Goal: Task Accomplishment & Management: Manage account settings

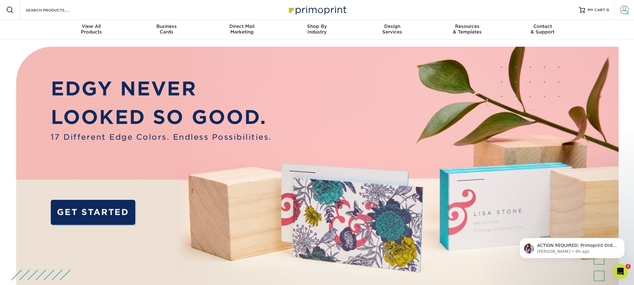
click at [627, 9] on span at bounding box center [624, 10] width 9 height 9
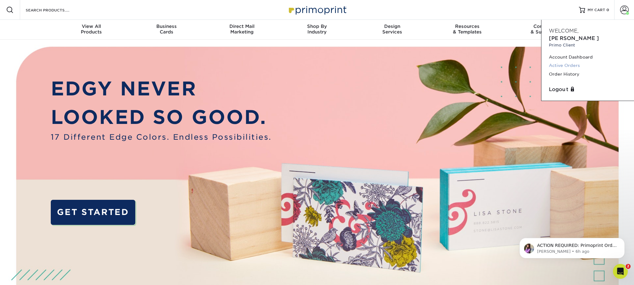
click at [561, 61] on link "Active Orders" at bounding box center [588, 65] width 78 height 8
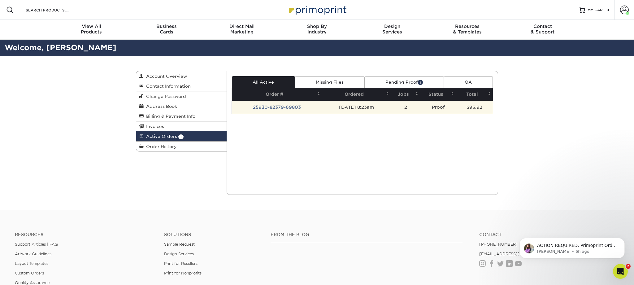
click at [273, 106] on td "25930-82379-69803" at bounding box center [277, 107] width 90 height 13
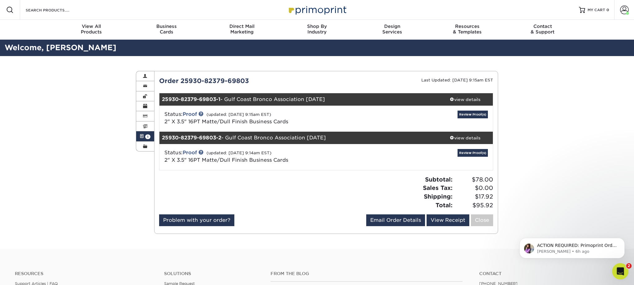
click at [618, 271] on icon "Open Intercom Messenger" at bounding box center [620, 270] width 10 height 10
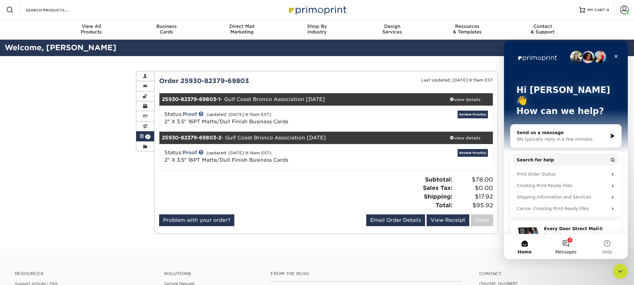
click at [568, 242] on button "2 Messages" at bounding box center [565, 246] width 41 height 25
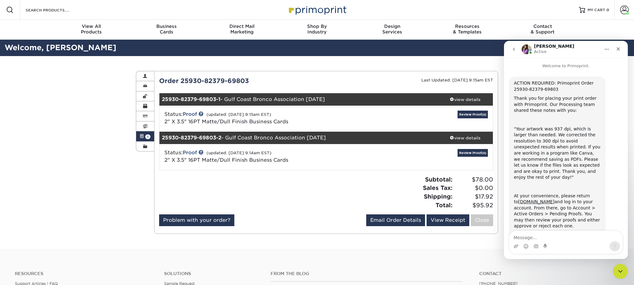
scroll to position [58, 0]
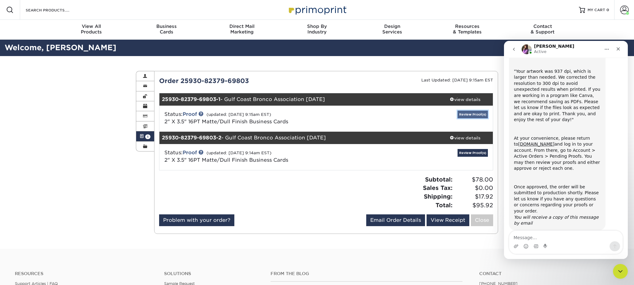
click at [475, 116] on link "Review Proof(s)" at bounding box center [473, 115] width 30 height 8
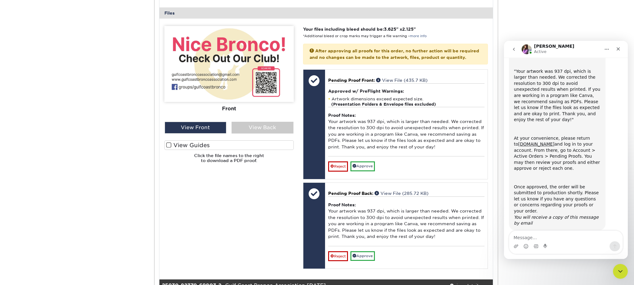
scroll to position [248, 0]
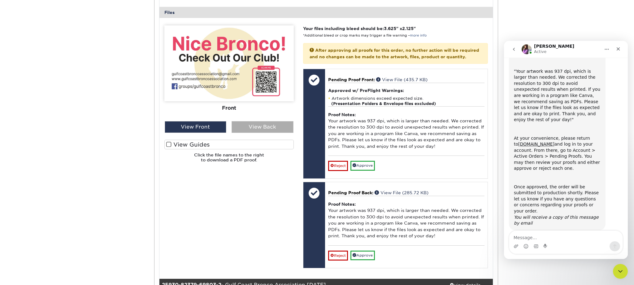
click at [255, 128] on div "View Back" at bounding box center [263, 127] width 62 height 12
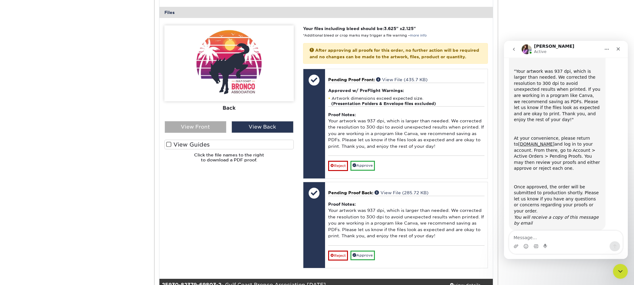
click at [196, 129] on div "View Front" at bounding box center [196, 127] width 62 height 12
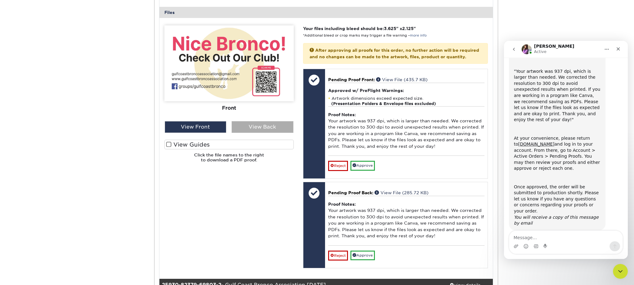
click at [249, 125] on div "View Back" at bounding box center [263, 127] width 62 height 12
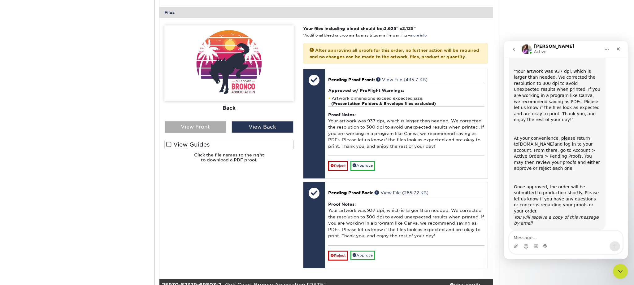
click at [204, 126] on div "View Front" at bounding box center [196, 127] width 62 height 12
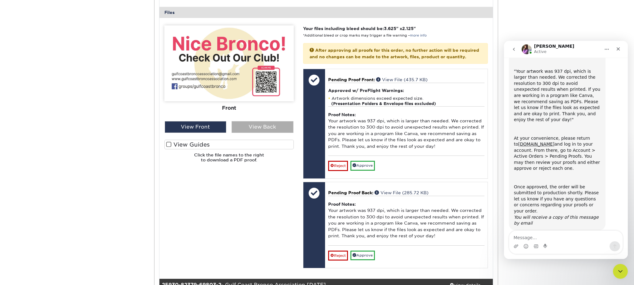
click at [254, 127] on div "View Back" at bounding box center [263, 127] width 62 height 12
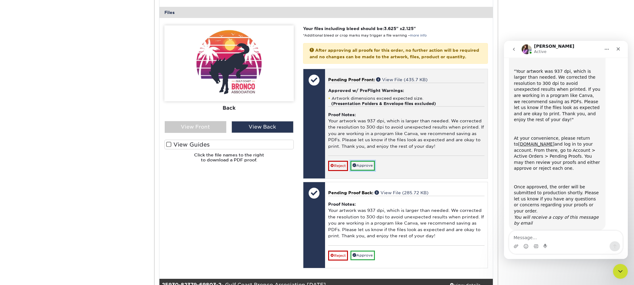
drag, startPoint x: 375, startPoint y: 171, endPoint x: 368, endPoint y: 172, distance: 6.9
click at [375, 170] on link "Approve" at bounding box center [363, 166] width 24 height 10
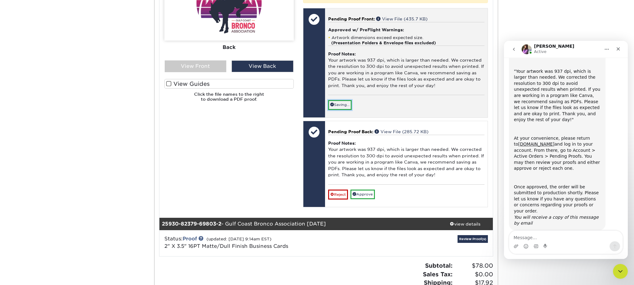
scroll to position [313, 0]
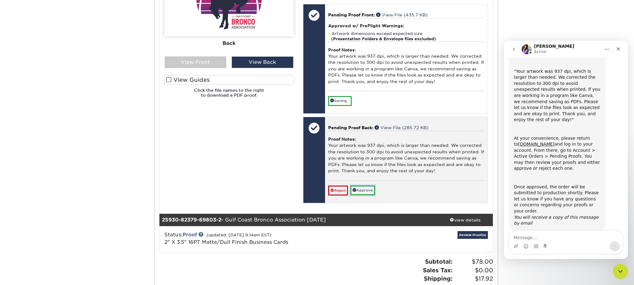
click at [367, 195] on link "Approve" at bounding box center [363, 191] width 24 height 10
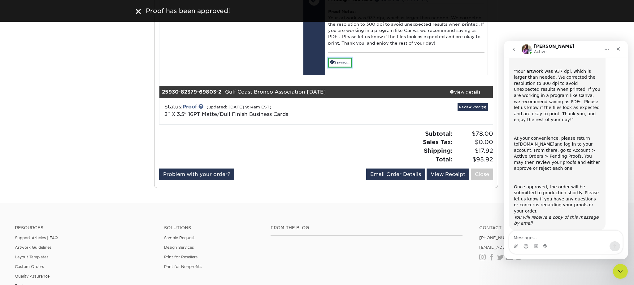
scroll to position [431, 0]
click at [478, 111] on link "Review Proof(s)" at bounding box center [473, 107] width 30 height 8
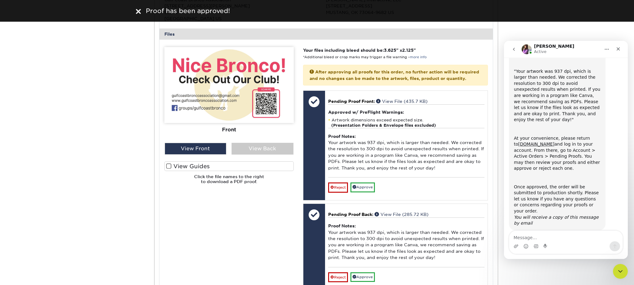
scroll to position [648, 0]
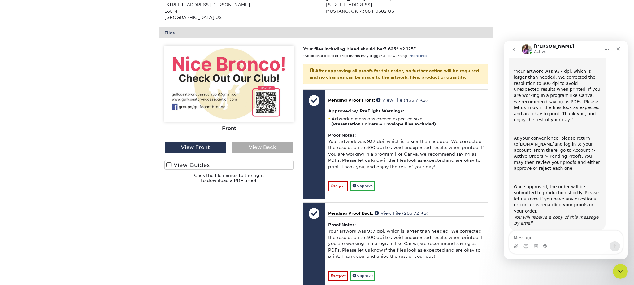
click at [265, 151] on div "View Back" at bounding box center [263, 148] width 62 height 12
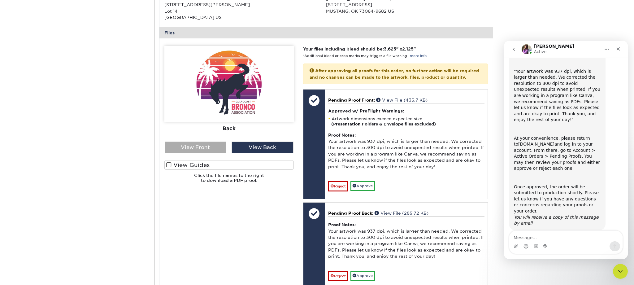
click at [212, 153] on div "View Front" at bounding box center [196, 148] width 62 height 12
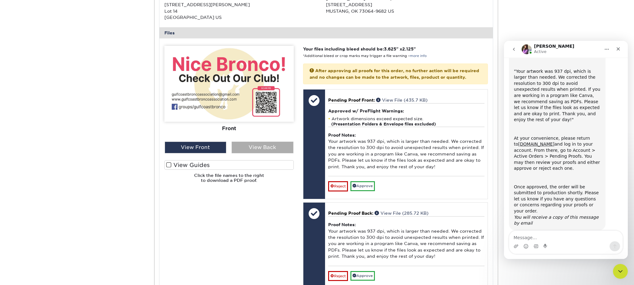
click at [254, 153] on div "View Back" at bounding box center [263, 148] width 62 height 12
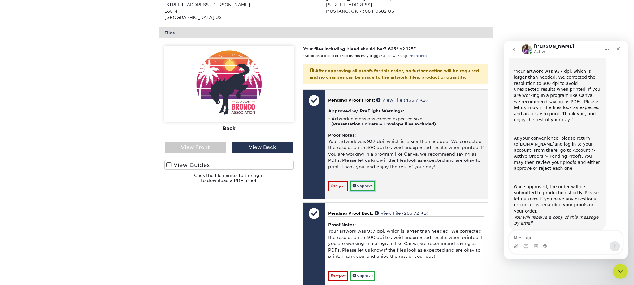
click at [367, 191] on link "Approve" at bounding box center [363, 186] width 24 height 10
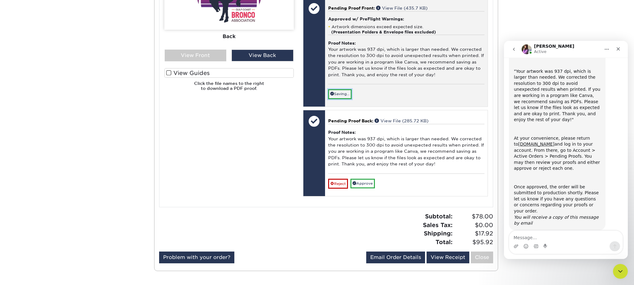
scroll to position [743, 0]
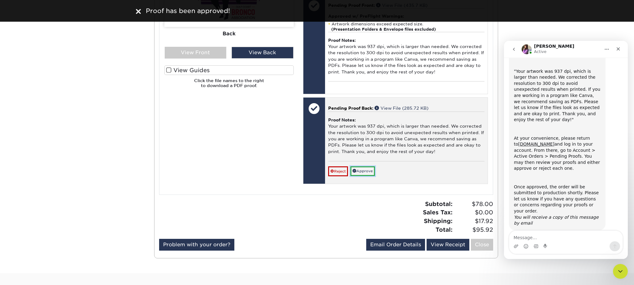
click at [365, 176] on link "Approve" at bounding box center [363, 171] width 24 height 10
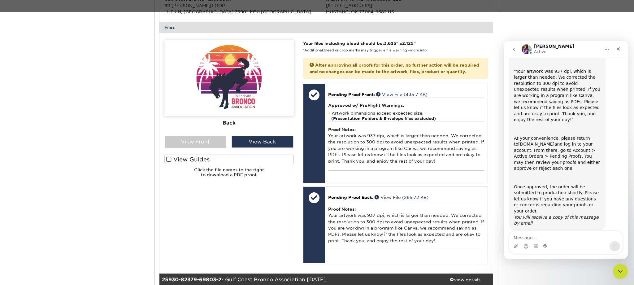
scroll to position [0, 0]
